Goal: Information Seeking & Learning: Learn about a topic

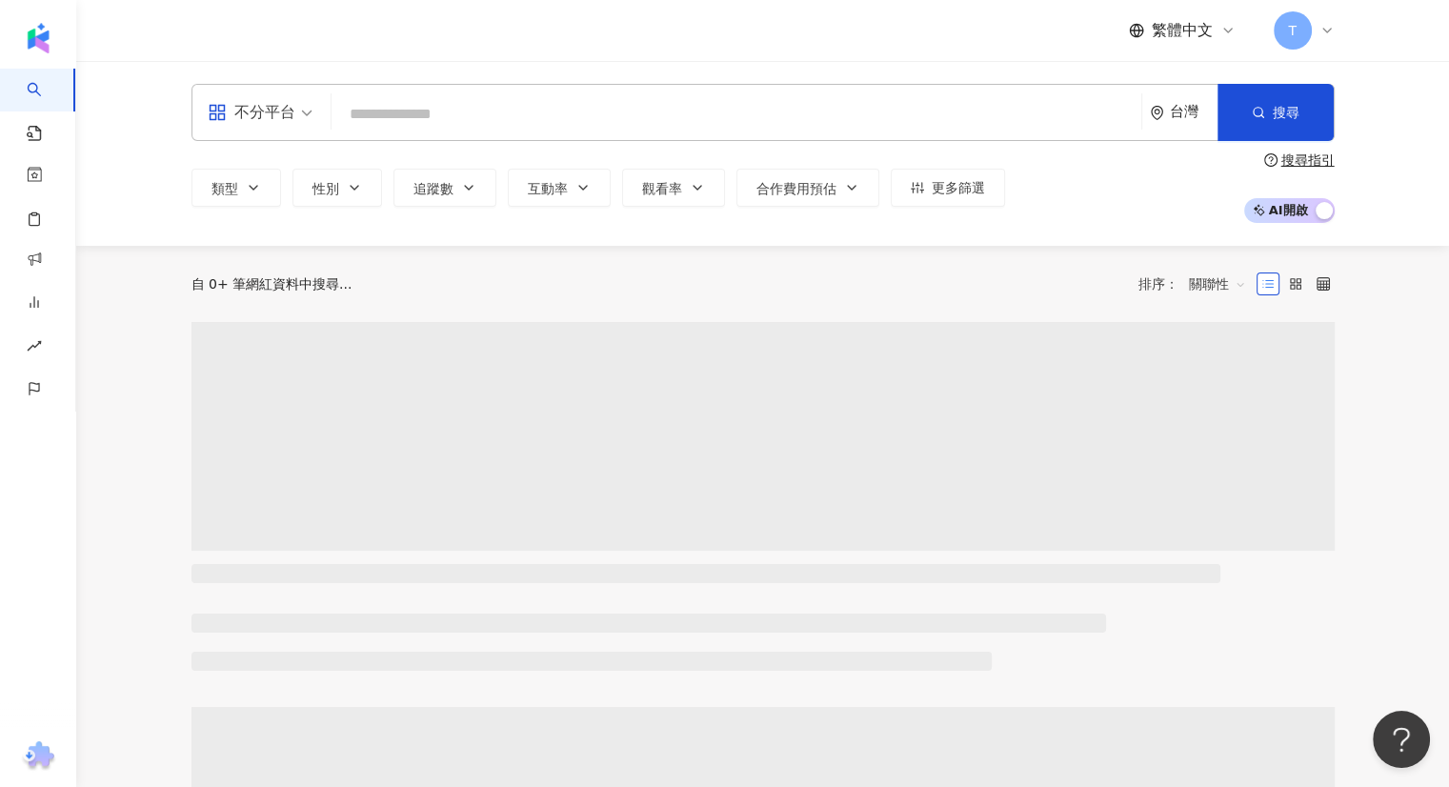
click at [580, 123] on input "search" at bounding box center [736, 114] width 795 height 36
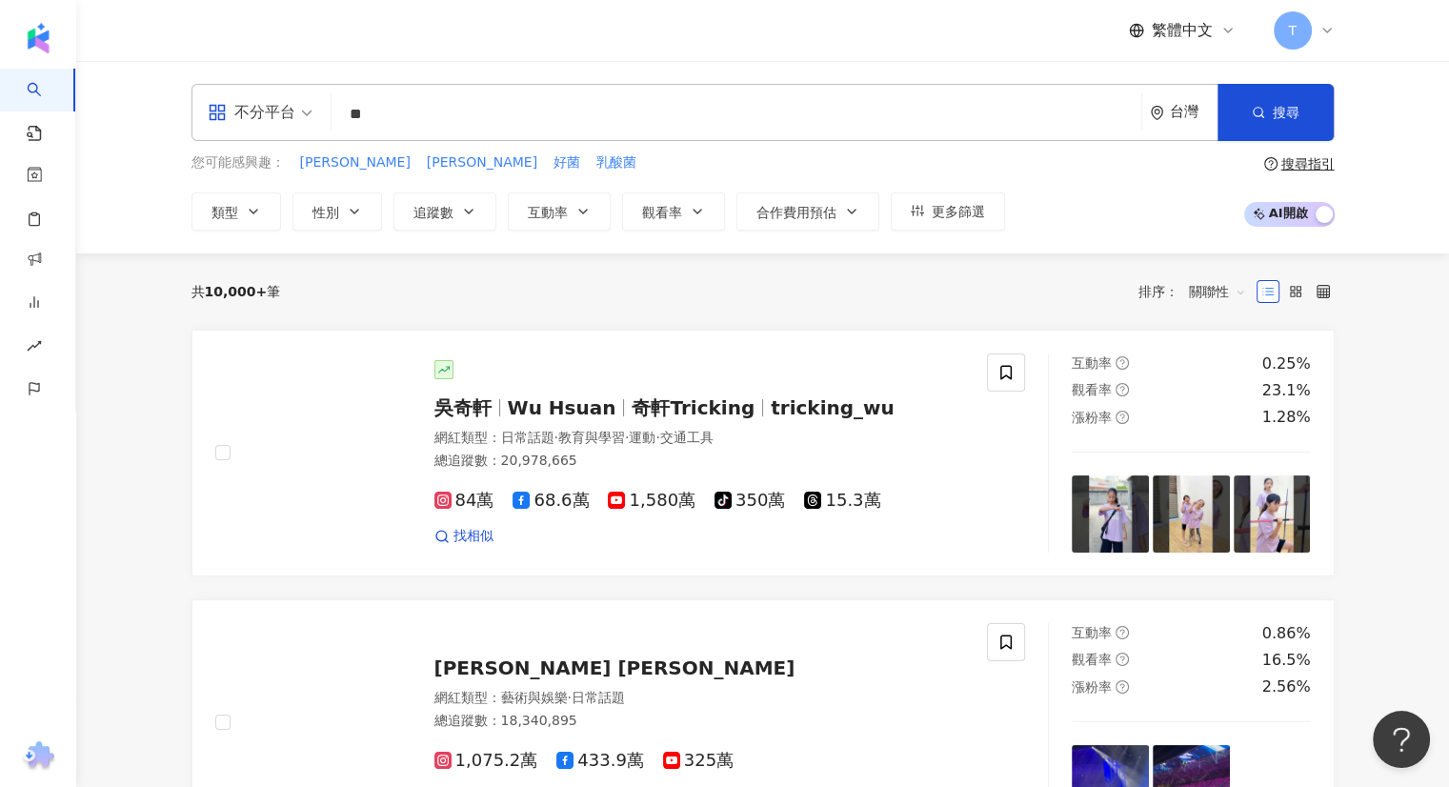
type input "**"
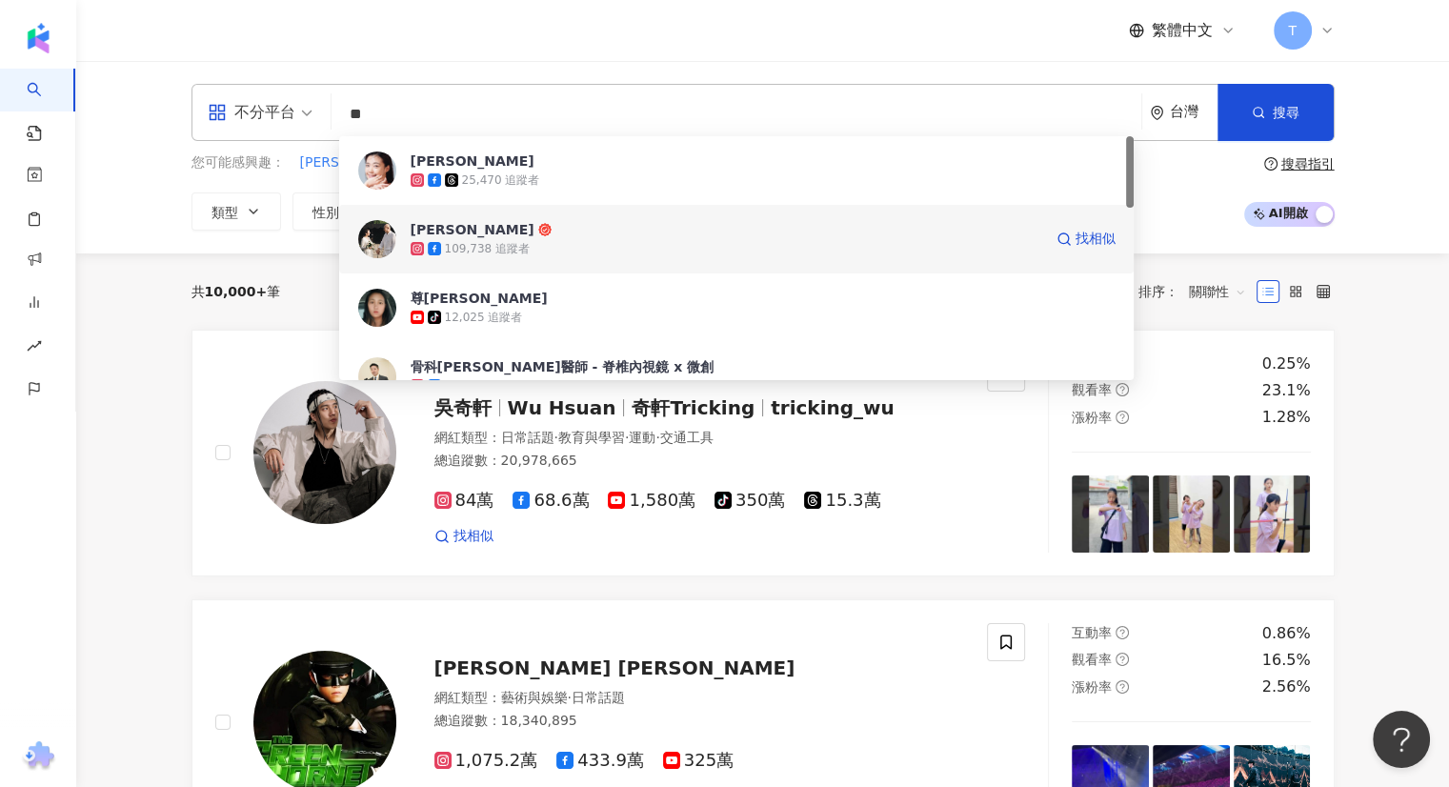
click at [574, 226] on span "[PERSON_NAME]" at bounding box center [727, 229] width 632 height 19
